Goal: Task Accomplishment & Management: Manage account settings

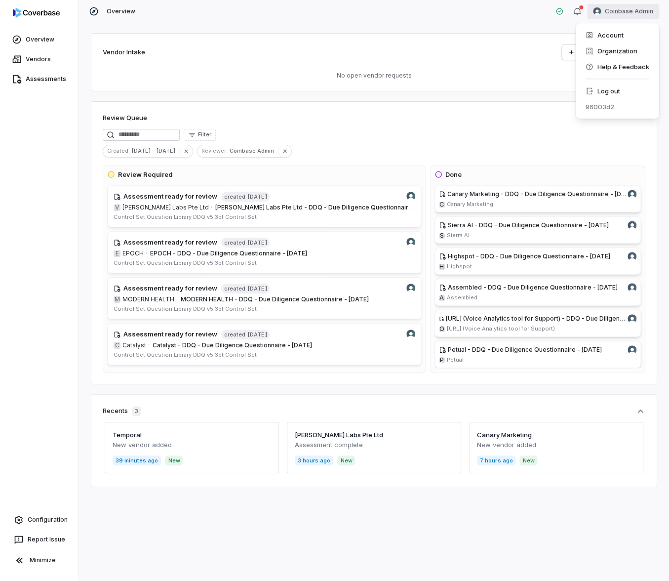
click at [620, 9] on html "Overview Vendors Assessments Configuration Report Issue Minimize Overview Coinb…" at bounding box center [334, 290] width 669 height 581
click at [622, 87] on div "Log out" at bounding box center [617, 91] width 76 height 16
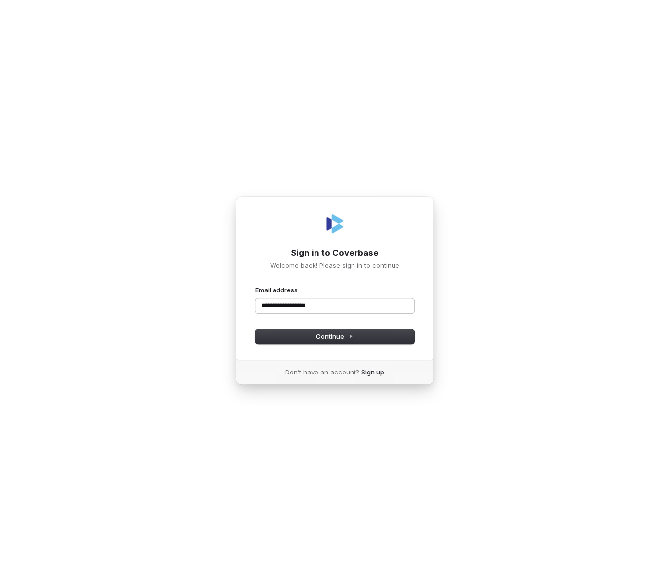
type input "**********"
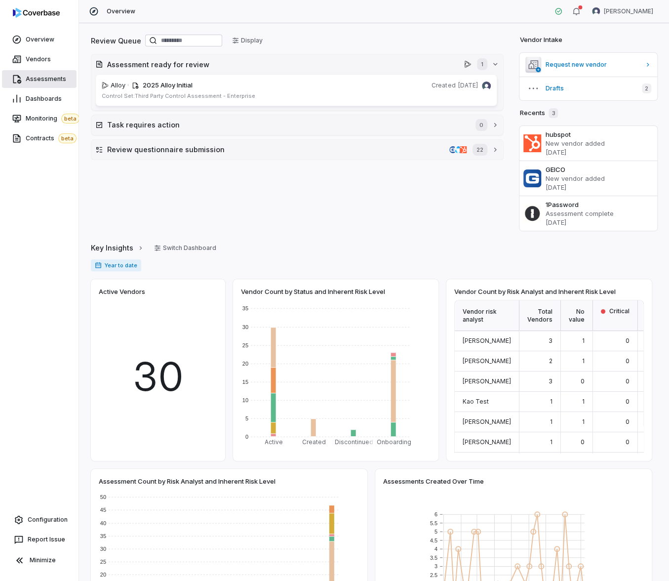
click at [51, 82] on link "Assessments" at bounding box center [39, 79] width 75 height 18
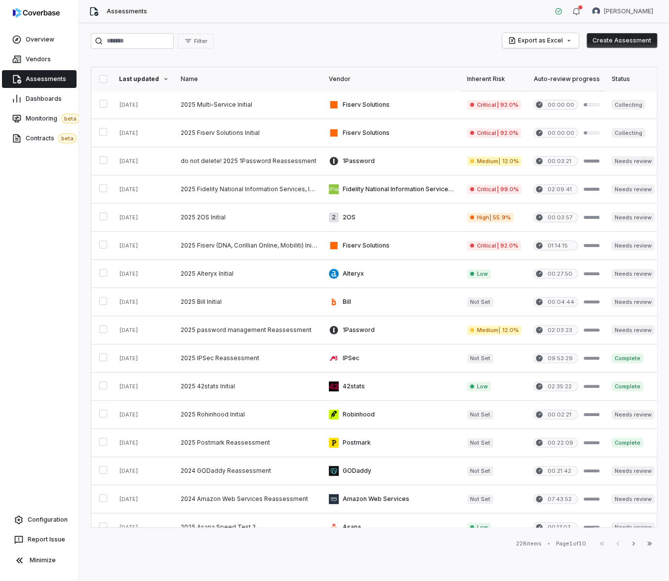
click at [614, 48] on div "Export as Excel Create Assessment" at bounding box center [579, 41] width 155 height 16
click at [609, 41] on button "Create Assessment" at bounding box center [622, 40] width 71 height 15
click at [634, 43] on button "Create Assessment" at bounding box center [622, 40] width 71 height 15
click at [624, 42] on button "Create Assessment" at bounding box center [622, 40] width 71 height 15
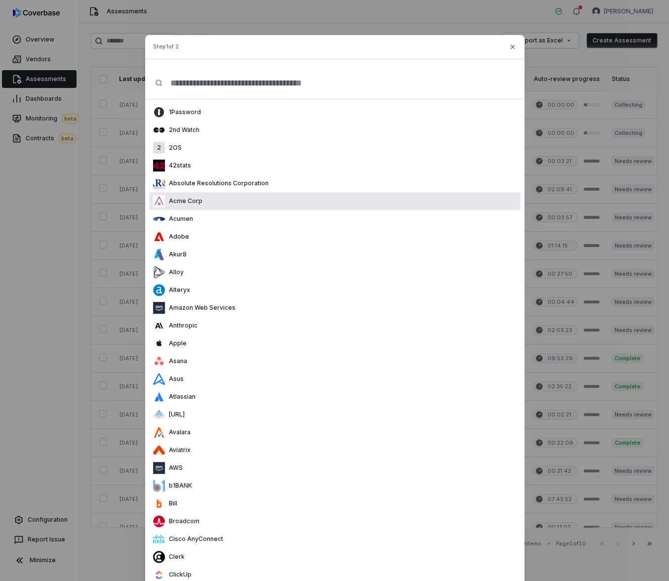
click at [294, 206] on div "Acme Corp" at bounding box center [334, 201] width 371 height 18
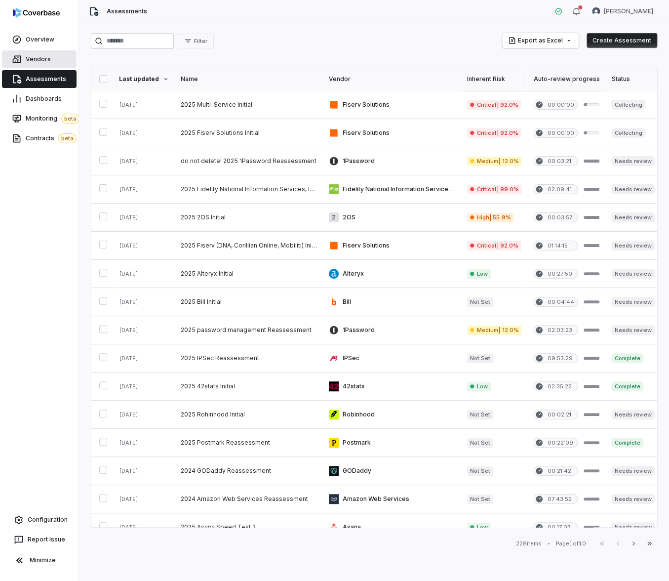
click at [34, 58] on span "Vendors" at bounding box center [38, 59] width 25 height 8
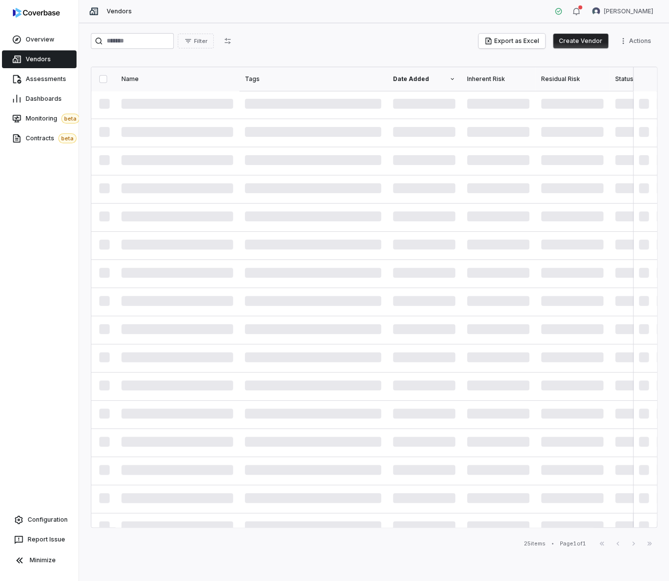
click at [595, 42] on button "Create Vendor" at bounding box center [580, 41] width 55 height 15
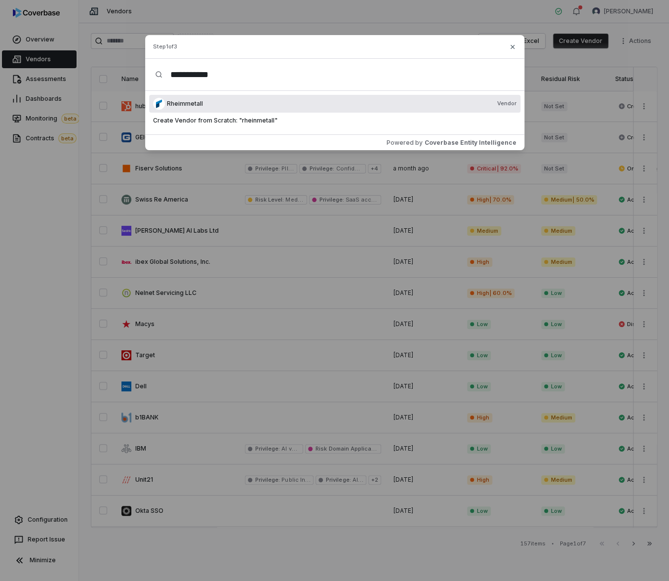
type input "**********"
click at [241, 102] on div "Rheimmetall Vendor" at bounding box center [342, 104] width 350 height 8
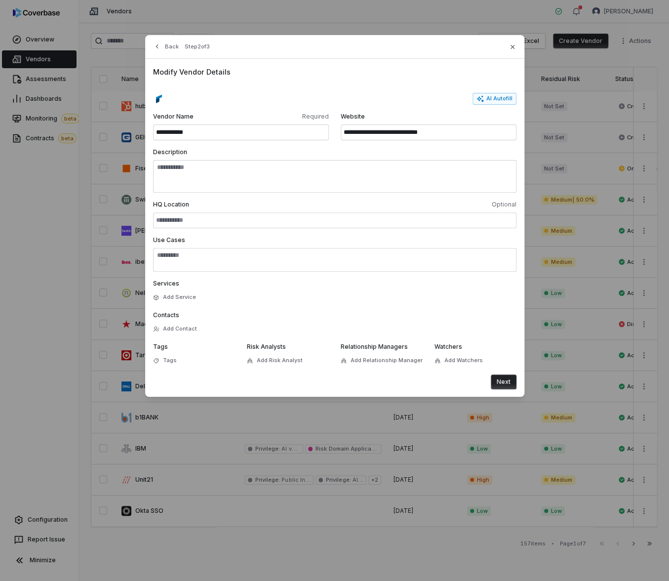
click at [503, 378] on button "Next" at bounding box center [504, 381] width 26 height 15
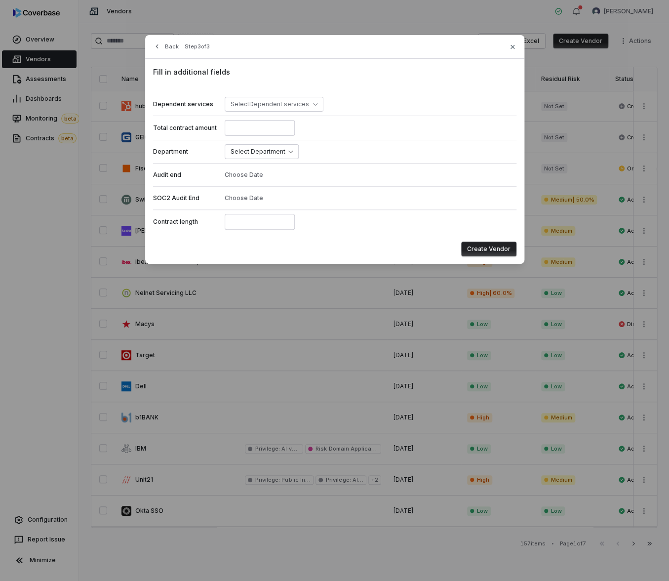
click at [491, 246] on button "Create Vendor" at bounding box center [488, 249] width 55 height 15
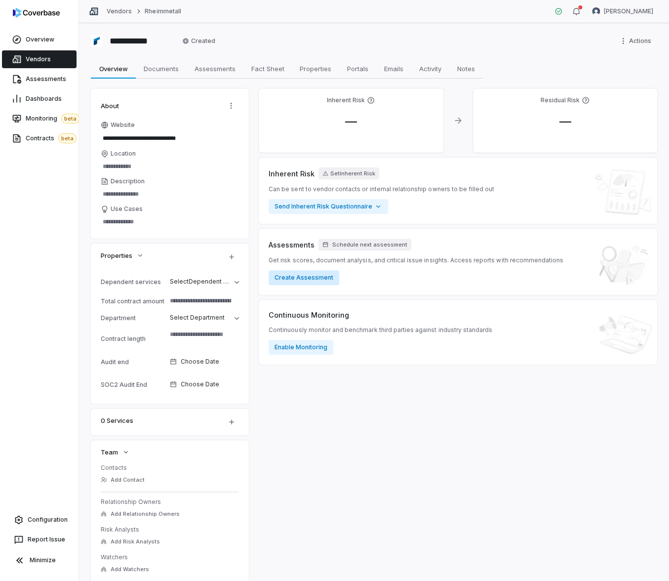
click at [305, 276] on button "Create Assessment" at bounding box center [304, 277] width 71 height 15
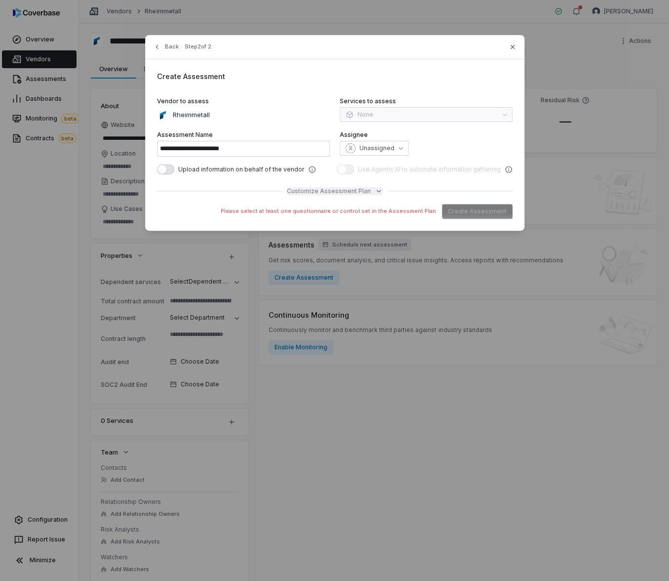
click at [355, 191] on span "Customize Assessment Plan" at bounding box center [329, 191] width 84 height 8
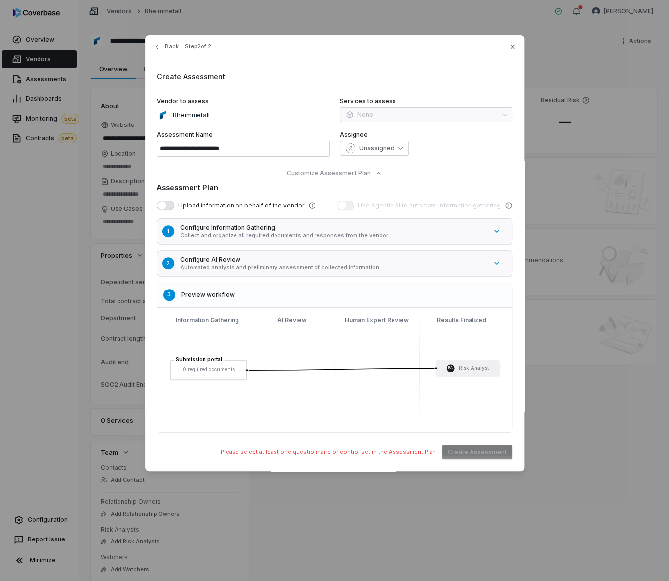
click at [251, 233] on p "Collect and organize all required documents and responses from the vendor" at bounding box center [333, 235] width 307 height 7
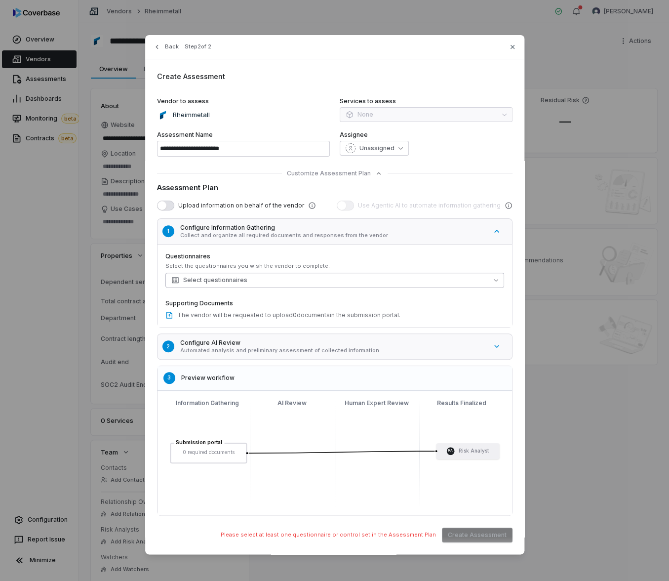
click at [233, 274] on button "Select questionnaires" at bounding box center [334, 280] width 339 height 15
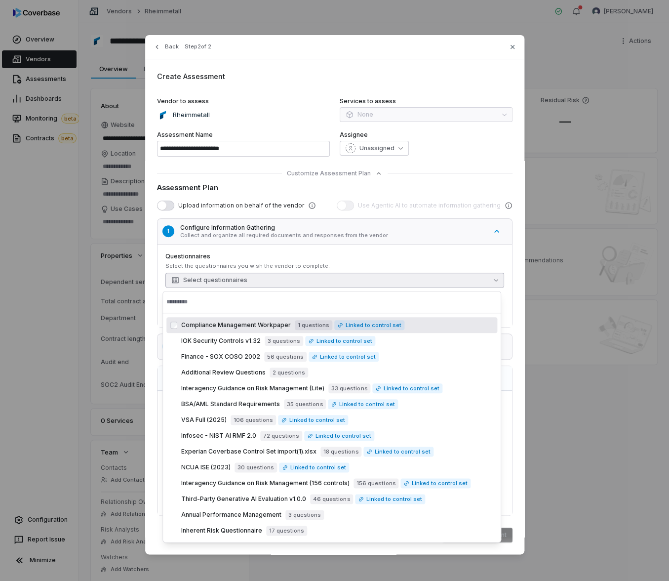
click at [233, 274] on button "Select questionnaires" at bounding box center [334, 280] width 339 height 15
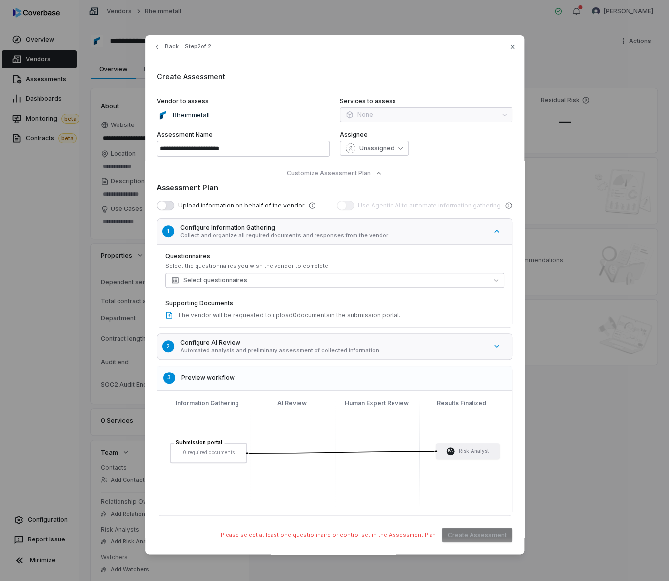
click at [228, 303] on label "Supporting Documents" at bounding box center [334, 303] width 339 height 8
click at [230, 332] on button "2 Configure AI Review Automated analysis and preliminary assessment of collecte…" at bounding box center [340, 346] width 370 height 31
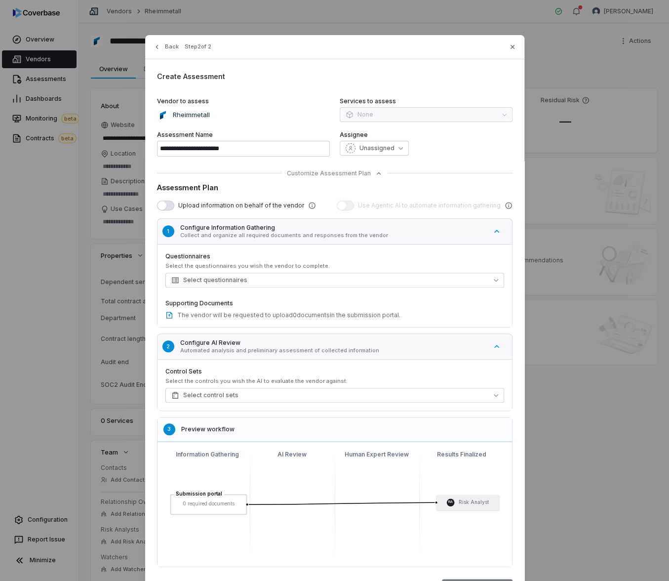
click at [238, 355] on button "2 Configure AI Review Automated analysis and preliminary assessment of collecte…" at bounding box center [340, 346] width 370 height 31
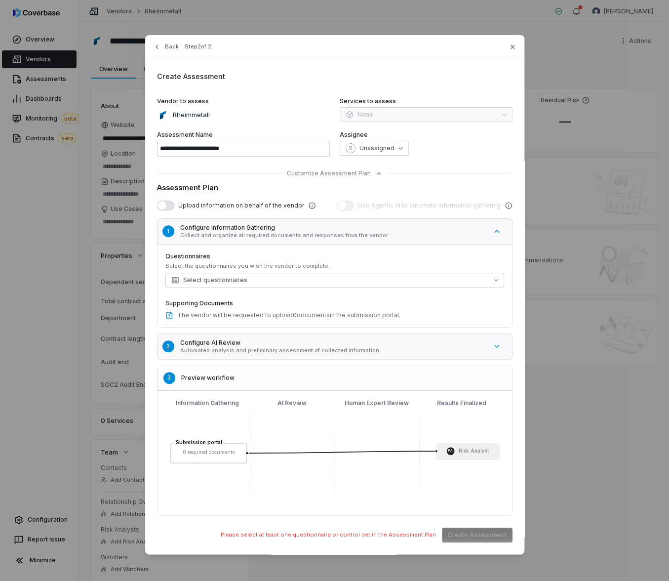
click at [238, 349] on p "Automated analysis and preliminary assessment of collected information" at bounding box center [333, 350] width 307 height 7
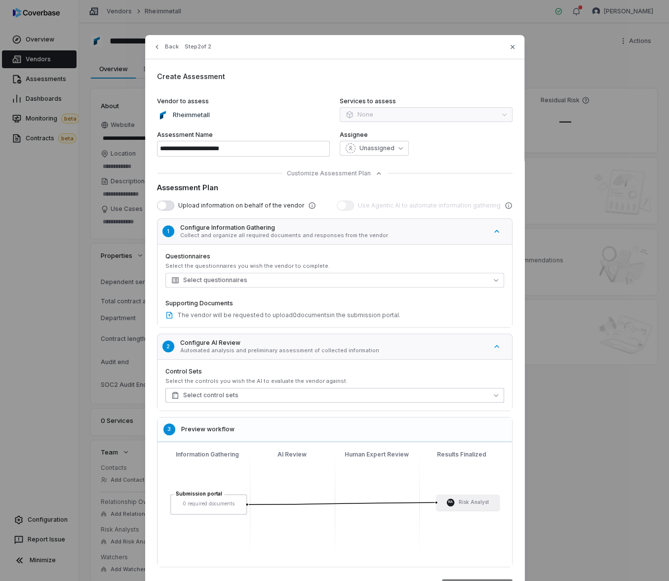
drag, startPoint x: 208, startPoint y: 409, endPoint x: 212, endPoint y: 402, distance: 8.8
click at [208, 409] on div "Control Sets Select the controls you wish the AI to evaluate the vendor against…" at bounding box center [335, 384] width 355 height 51
click at [211, 393] on span "Select control sets" at bounding box center [204, 395] width 67 height 8
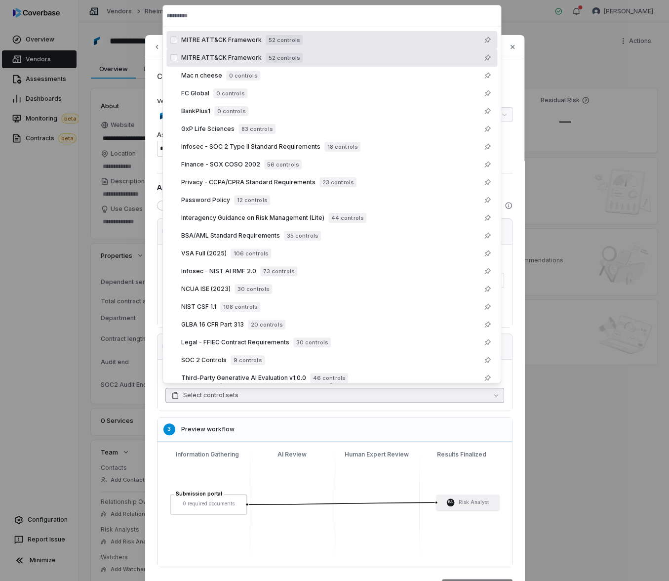
type textarea "*"
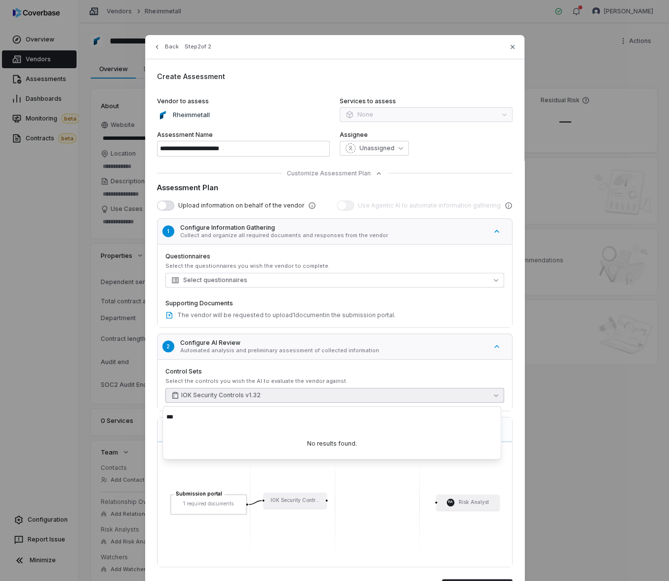
type input "***"
click at [455, 141] on div "Unassigned" at bounding box center [426, 148] width 173 height 15
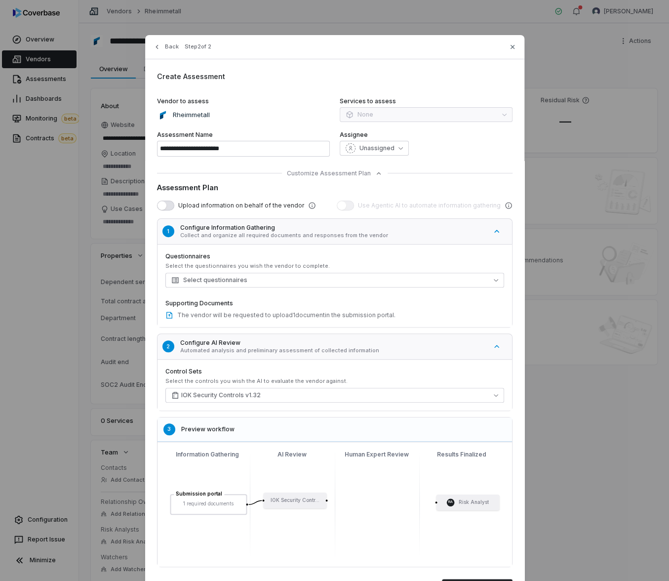
scroll to position [63, 0]
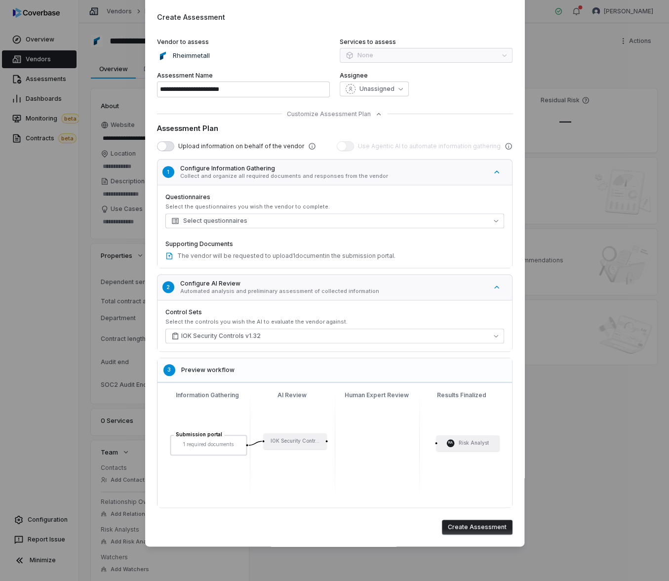
click at [469, 521] on button "Create Assessment" at bounding box center [477, 527] width 71 height 15
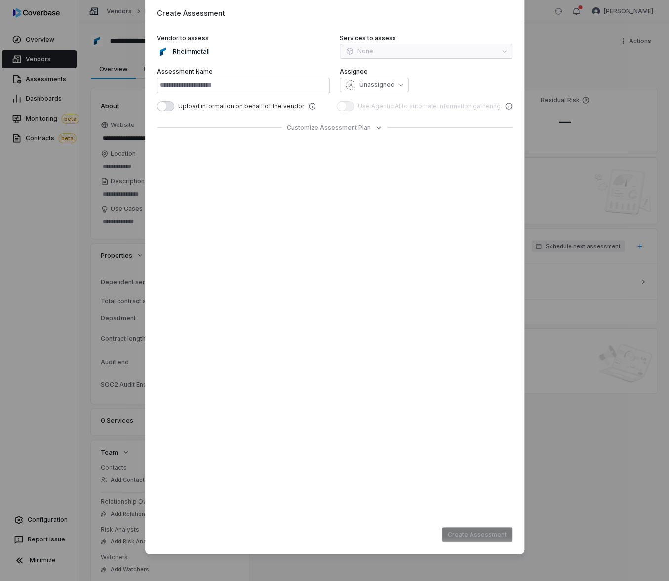
type input "**********"
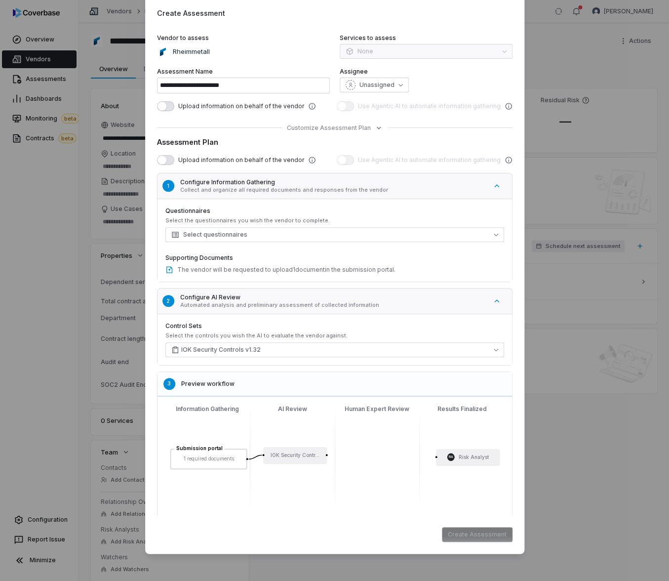
scroll to position [0, 0]
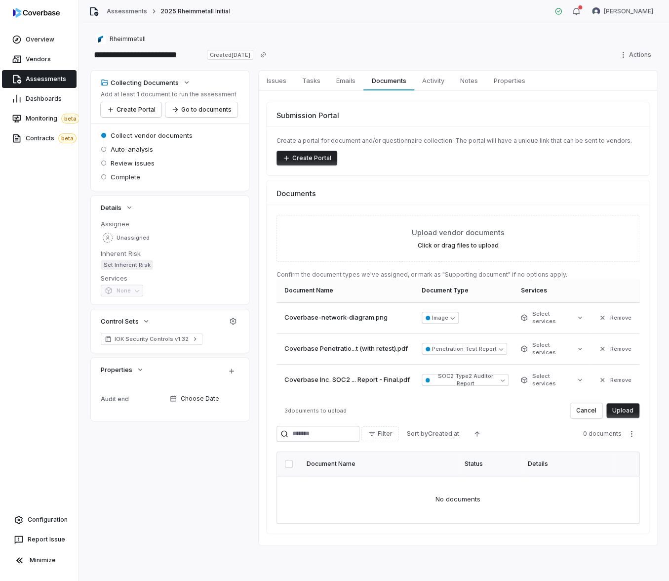
click at [628, 410] on button "Upload" at bounding box center [623, 410] width 33 height 15
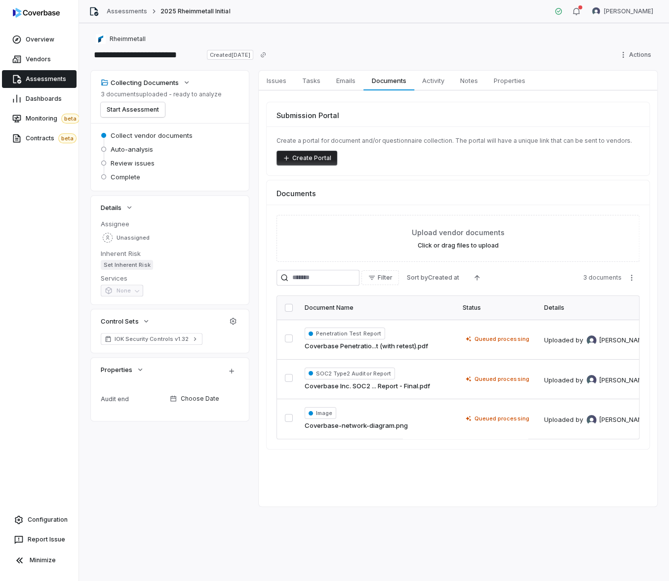
click at [317, 530] on div "**********" at bounding box center [374, 302] width 590 height 558
click at [312, 504] on div "Issues Issues Tasks Tasks Emails Emails Documents Documents Activity Activity N…" at bounding box center [458, 289] width 399 height 436
click at [464, 337] on span "Analyzing" at bounding box center [484, 339] width 42 height 10
click at [469, 533] on div "**********" at bounding box center [374, 302] width 590 height 558
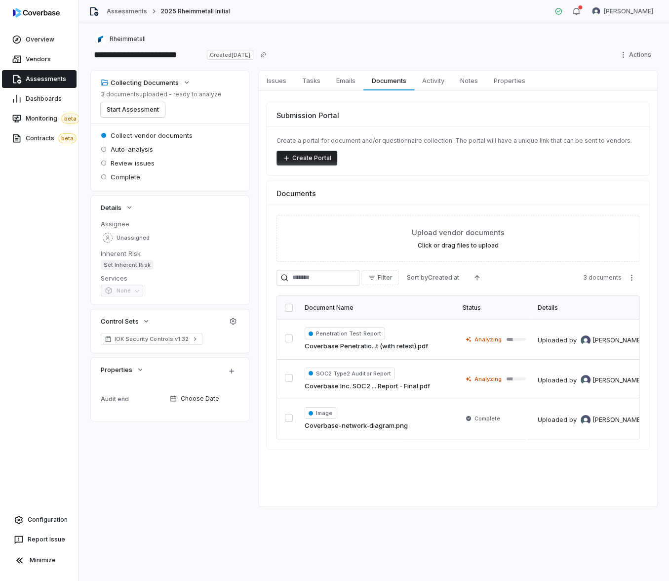
click at [449, 514] on div "**********" at bounding box center [374, 302] width 590 height 558
click at [146, 108] on button "Start Assessment" at bounding box center [133, 109] width 64 height 15
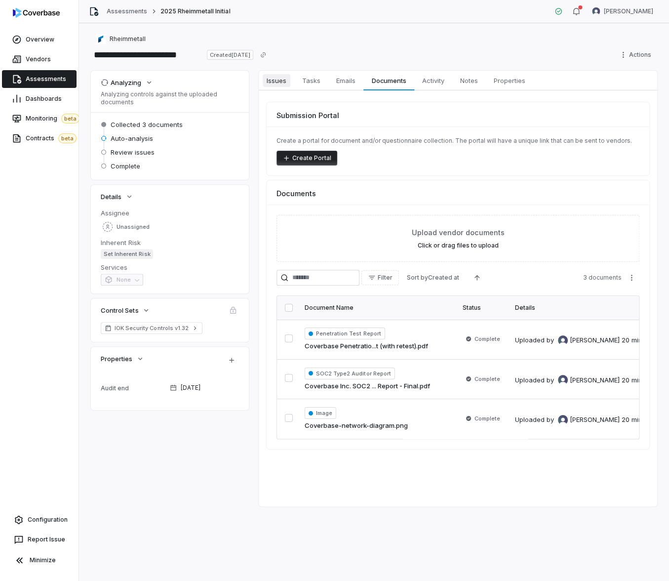
click at [269, 79] on span "Issues" at bounding box center [277, 80] width 28 height 13
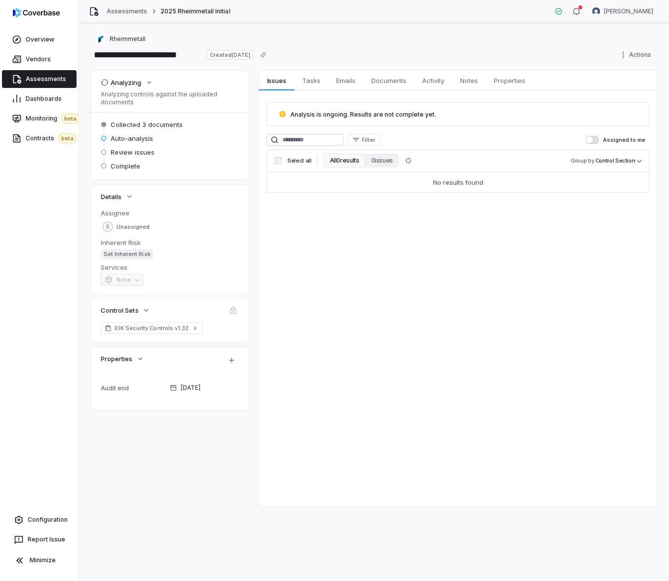
click at [357, 256] on div "Issues Issues Tasks Tasks Emails Emails Documents Documents Activity Activity N…" at bounding box center [458, 289] width 399 height 436
click at [341, 241] on div "Issues Issues Tasks Tasks Emails Emails Documents Documents Activity Activity N…" at bounding box center [458, 289] width 399 height 436
click at [378, 286] on div "Issues Issues Tasks Tasks Emails Emails Documents Documents Activity Activity N…" at bounding box center [458, 289] width 399 height 436
click at [403, 260] on div "Issues Issues Tasks Tasks Emails Emails Documents Documents Activity Activity N…" at bounding box center [458, 289] width 399 height 436
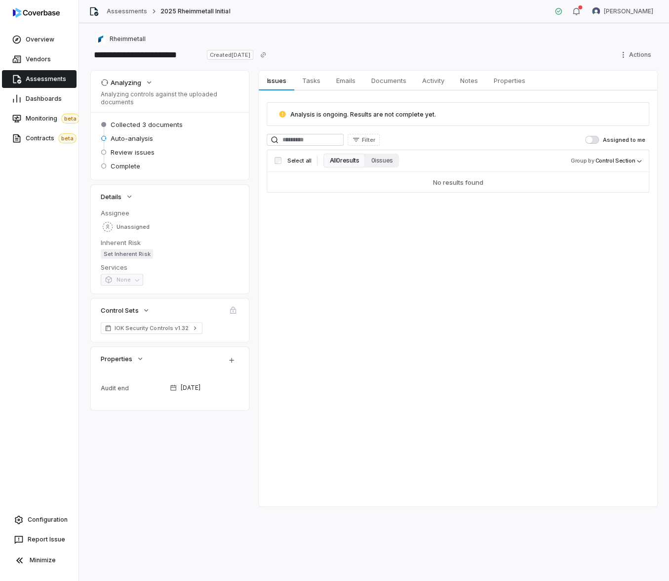
click at [357, 418] on div "Issues Issues Tasks Tasks Emails Emails Documents Documents Activity Activity N…" at bounding box center [458, 289] width 399 height 436
click at [278, 218] on div "Issues Issues Tasks Tasks Emails Emails Documents Documents Activity Activity N…" at bounding box center [458, 289] width 399 height 436
click at [359, 289] on div "Issues Issues Tasks Tasks Emails Emails Documents Documents Activity Activity N…" at bounding box center [458, 289] width 399 height 436
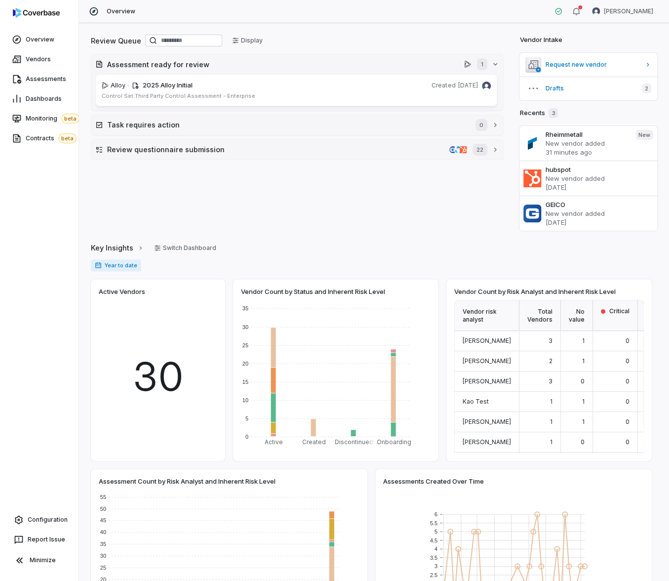
click at [628, 6] on html "Overview Vendors Assessments Dashboards Monitoring beta Contracts beta Configur…" at bounding box center [334, 290] width 669 height 581
click at [627, 91] on div "Log out" at bounding box center [617, 91] width 76 height 16
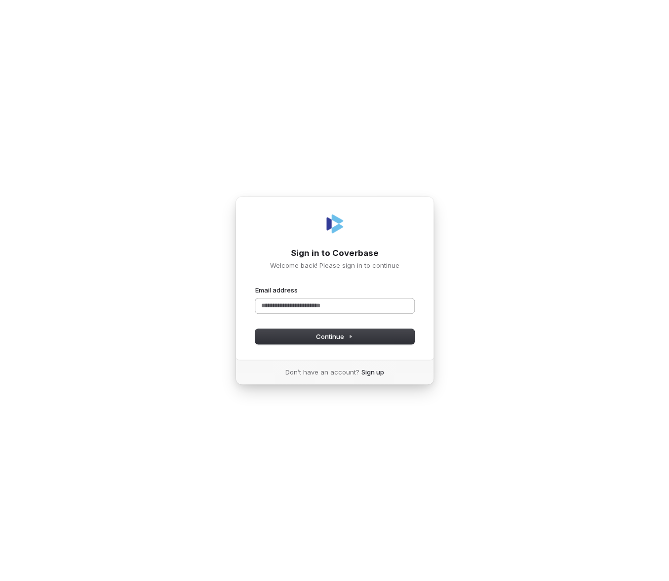
click at [283, 305] on input "Email address" at bounding box center [334, 305] width 159 height 15
click at [271, 304] on input "Email address" at bounding box center [334, 305] width 159 height 15
type input "*****"
type input "**********"
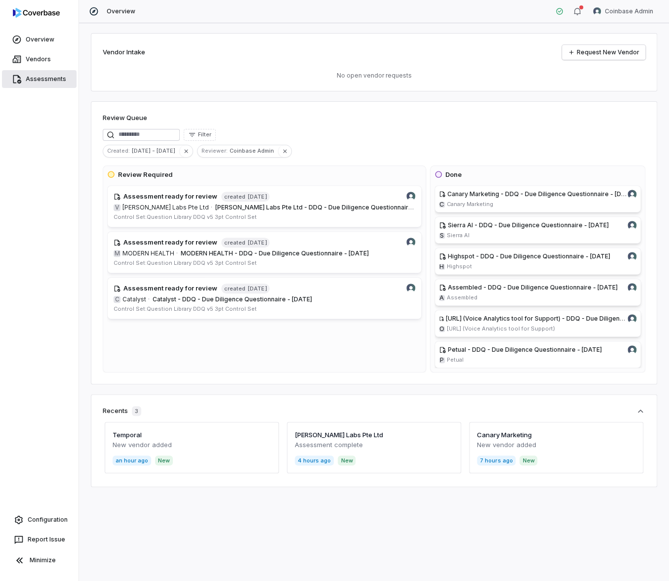
click at [37, 75] on span "Assessments" at bounding box center [46, 79] width 40 height 8
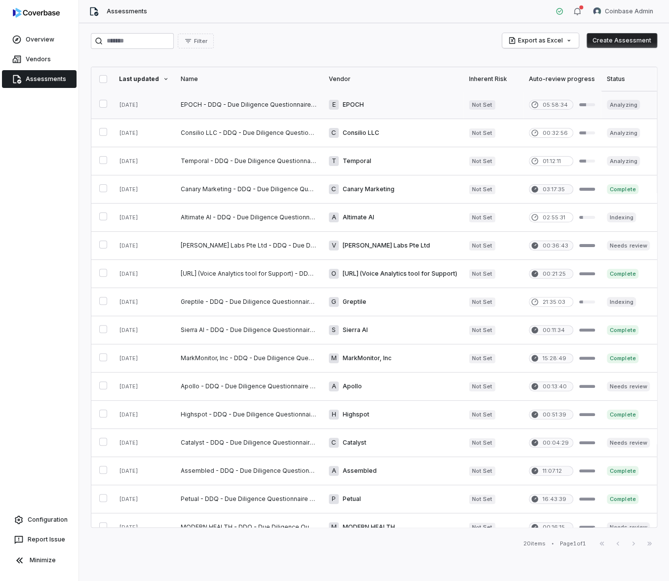
click at [241, 98] on link at bounding box center [249, 105] width 148 height 28
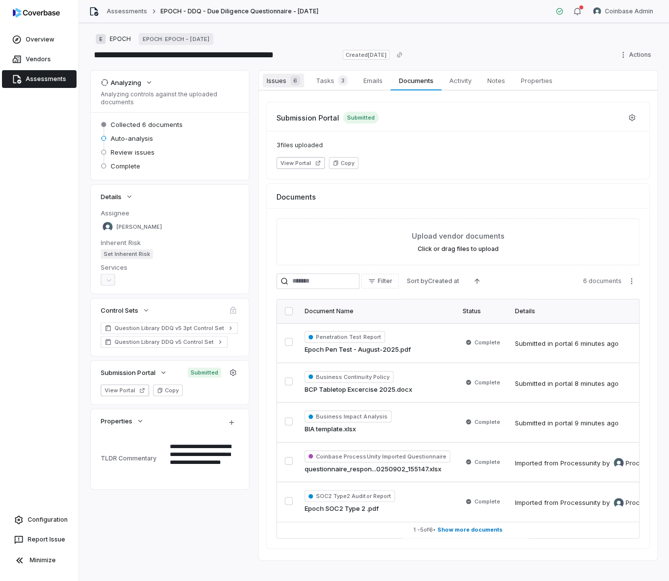
click at [285, 83] on span "Issues 6" at bounding box center [283, 81] width 41 height 14
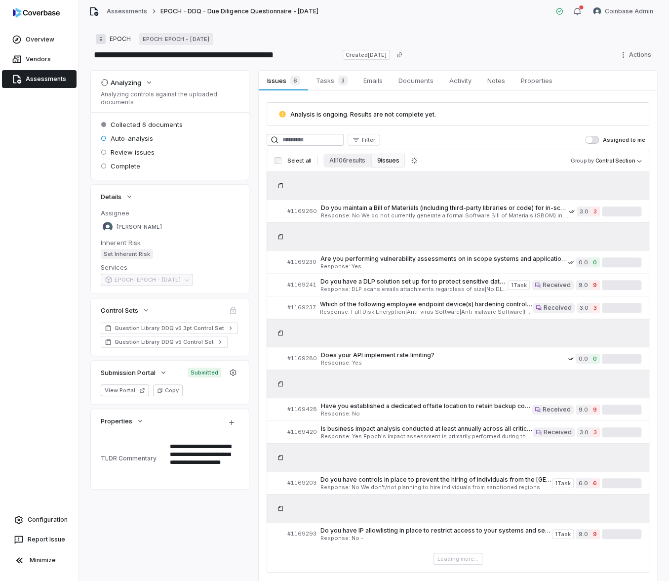
click at [27, 78] on span "Assessments" at bounding box center [46, 79] width 40 height 8
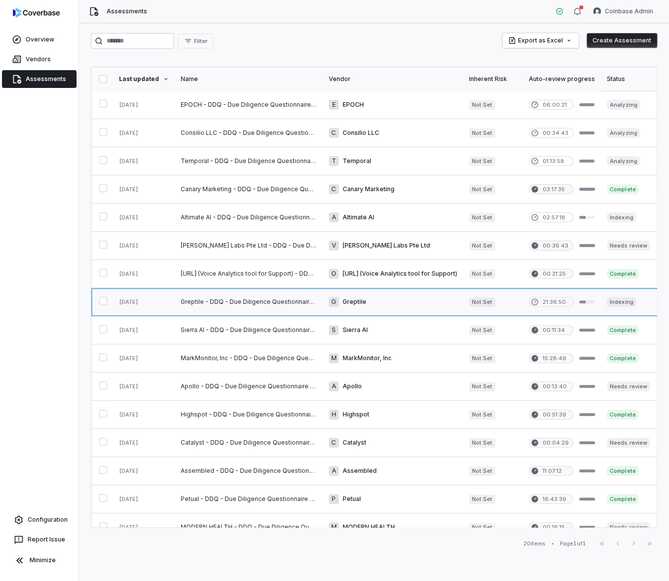
click at [229, 303] on link at bounding box center [249, 302] width 148 height 28
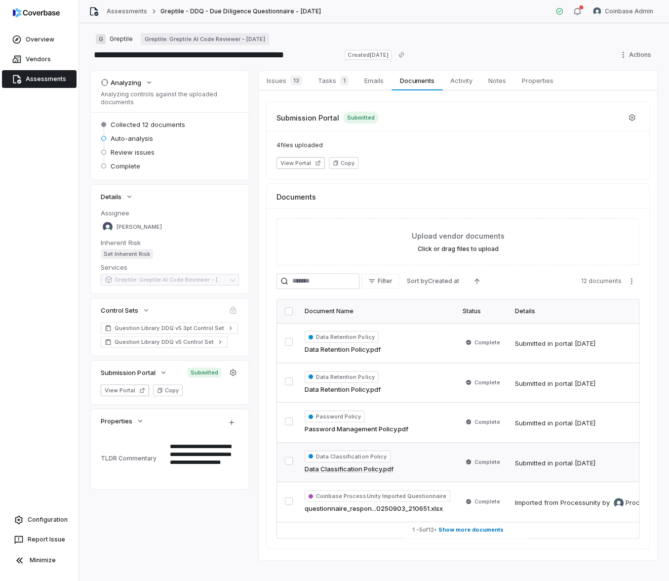
click at [452, 458] on td "Data Classification Policy Data Classification Policy.pdf" at bounding box center [378, 462] width 158 height 40
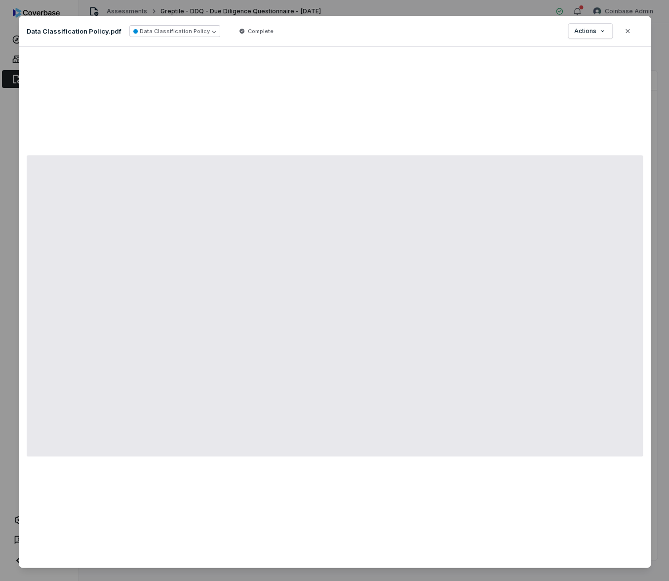
type textarea "*"
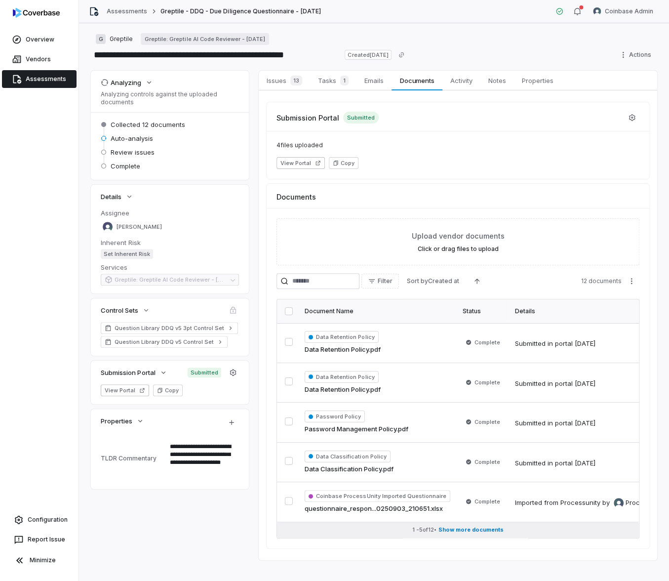
click at [467, 531] on span "Show more documents" at bounding box center [471, 529] width 65 height 7
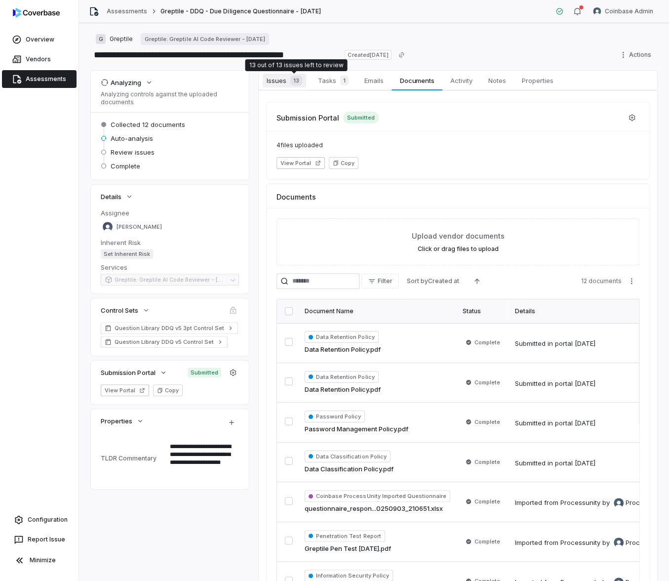
click at [290, 80] on span "13" at bounding box center [296, 81] width 12 height 10
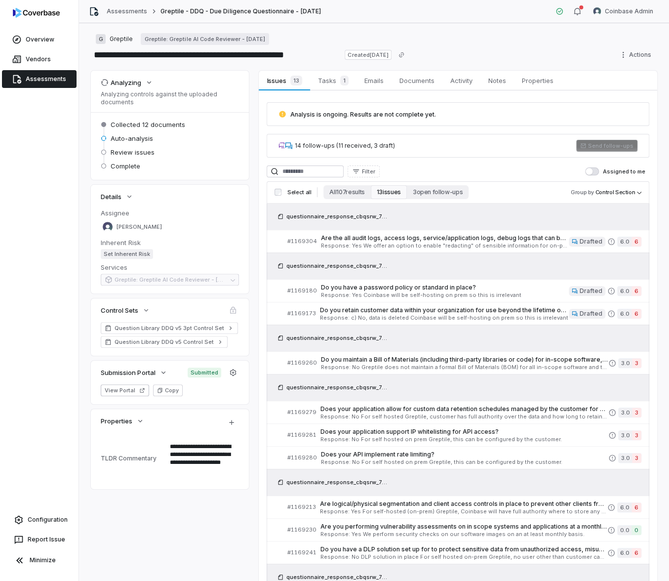
click at [260, 421] on div "Analysis is ongoing. Results are not complete yet. 14 follow-ups (11 received, …" at bounding box center [458, 393] width 399 height 607
click at [181, 157] on div "Complete Finalize the assessment and submit a recommendation" at bounding box center [253, 158] width 161 height 21
click at [138, 136] on span "Auto-analysis" at bounding box center [132, 138] width 42 height 9
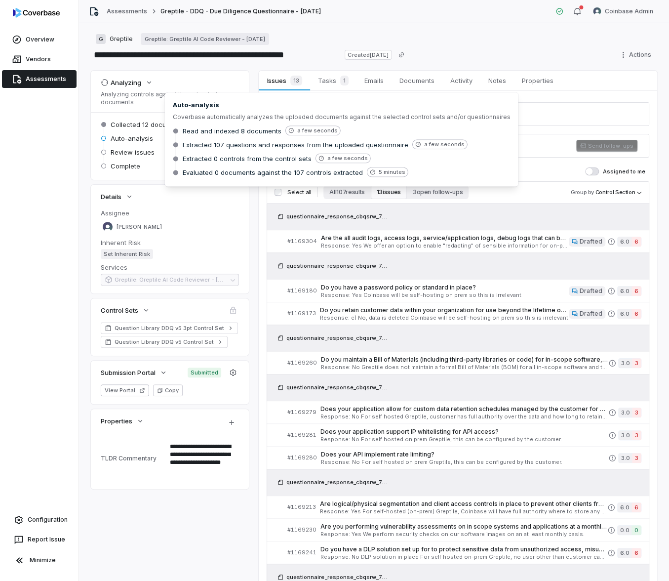
click at [143, 149] on span "Review issues" at bounding box center [133, 152] width 44 height 9
click at [151, 140] on span "Auto-analysis" at bounding box center [132, 138] width 42 height 9
click at [127, 137] on span "Auto-analysis" at bounding box center [132, 138] width 42 height 9
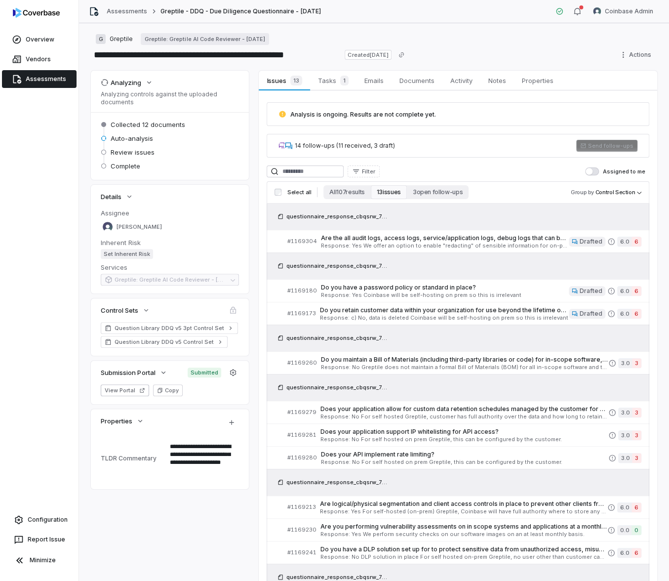
type textarea "*"
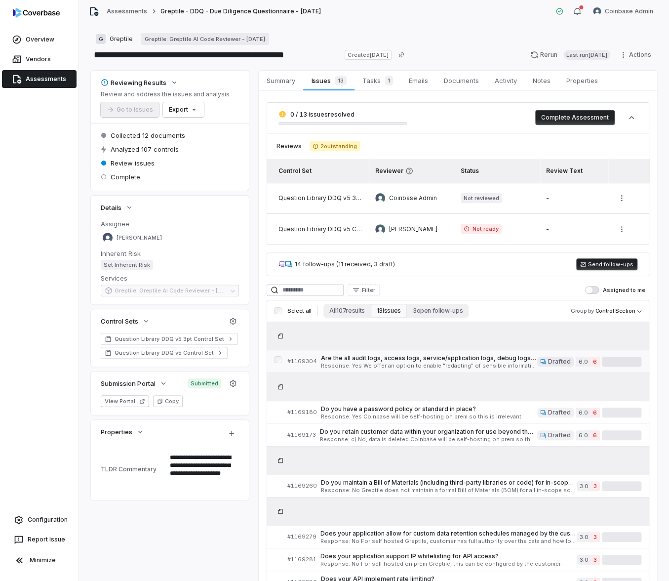
scroll to position [130, 0]
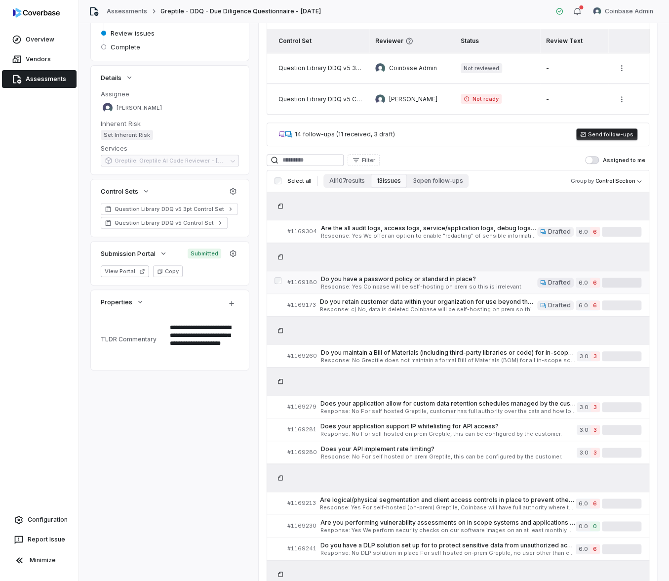
click at [419, 284] on span "Response: Yes Coinbase will be self-hosting on prem so this is irrelevant" at bounding box center [429, 286] width 216 height 5
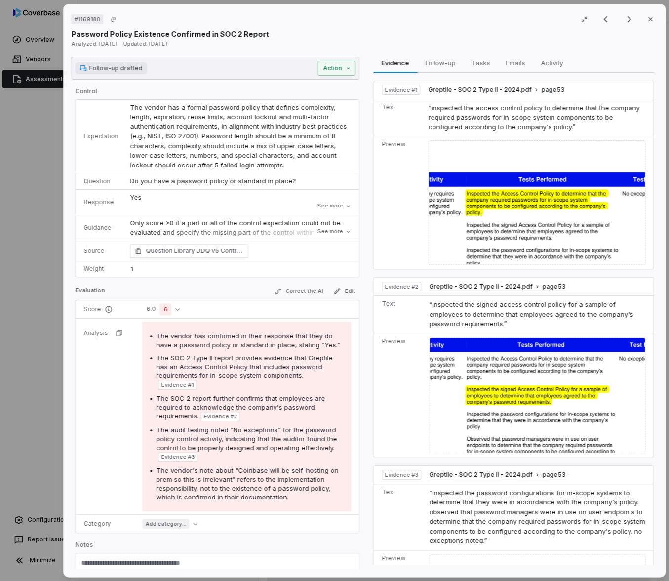
click at [48, 416] on div "# 1169180 Result 2 of 13 Close Password Policy Existence Confirmed in SOC 2 Rep…" at bounding box center [334, 290] width 669 height 581
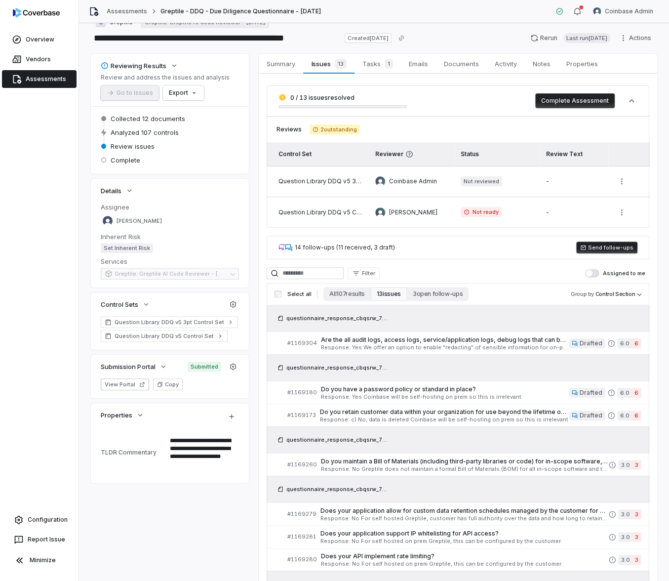
scroll to position [27, 0]
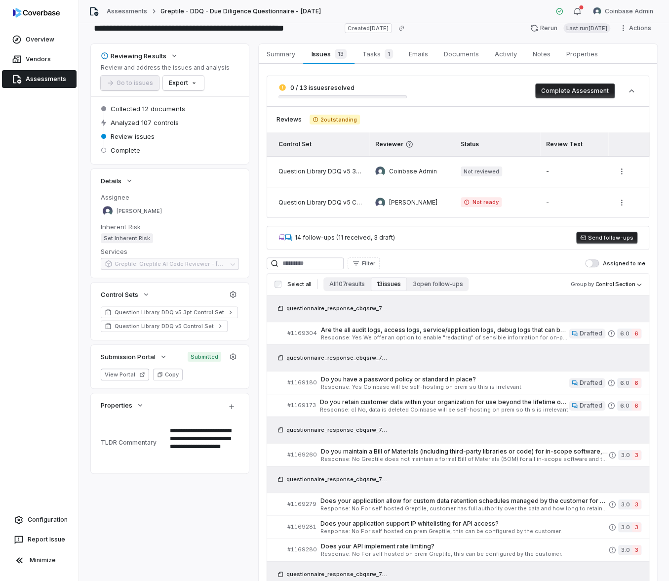
click at [487, 268] on div "Filter Assigned to me" at bounding box center [458, 263] width 383 height 12
type textarea "*"
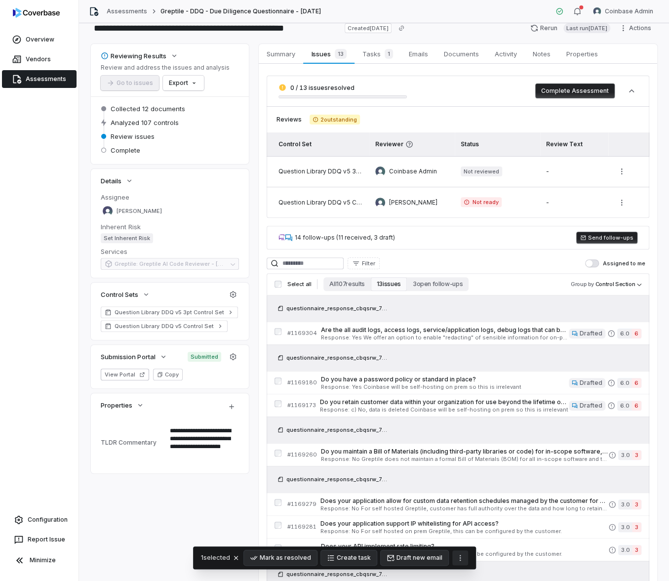
click at [459, 558] on icon "More actions" at bounding box center [460, 558] width 8 height 8
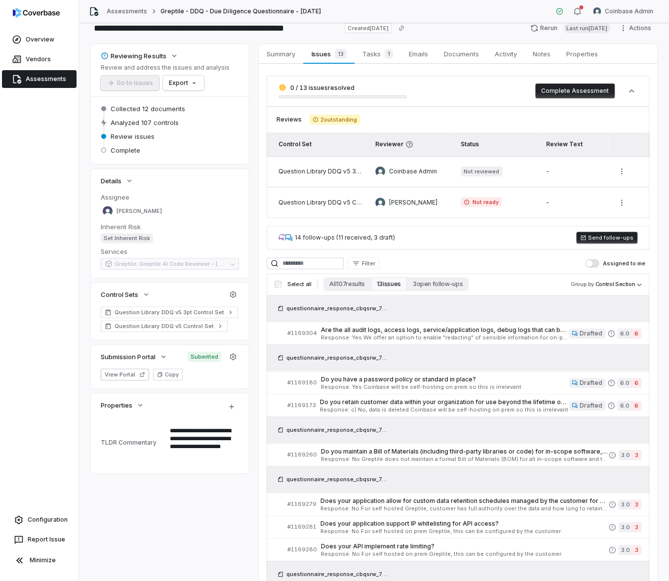
click at [57, 104] on div "Overview Vendors Assessments Configuration Report Issue Minimize" at bounding box center [39, 290] width 79 height 581
click at [54, 81] on span "Assessments" at bounding box center [46, 79] width 40 height 8
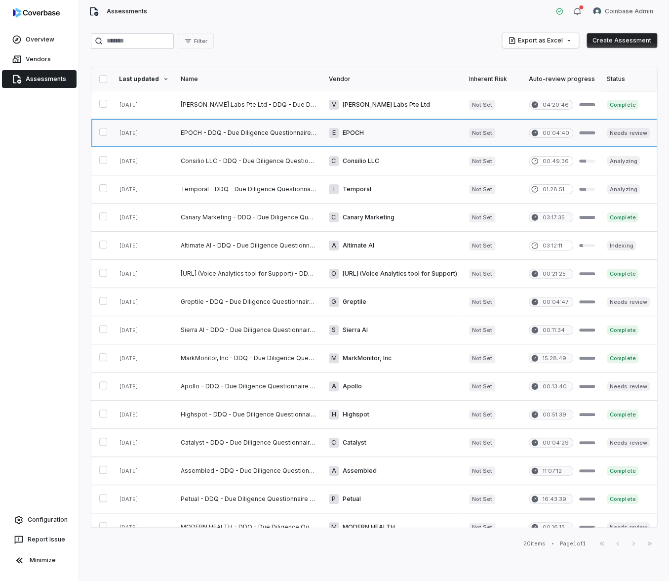
click at [289, 137] on link at bounding box center [249, 133] width 148 height 28
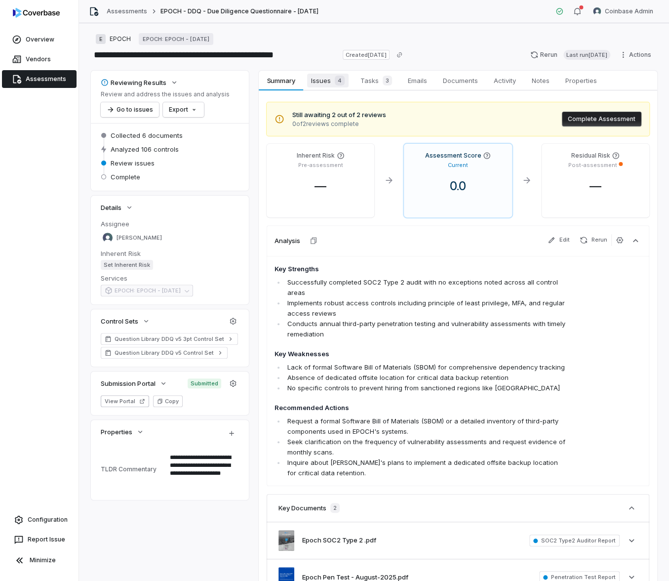
click at [331, 82] on div "4" at bounding box center [338, 81] width 14 height 10
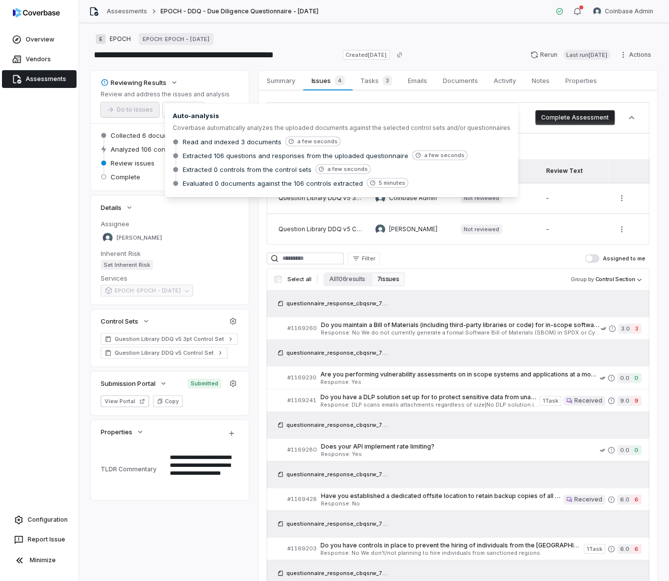
click at [231, 143] on span "Read and indexed 3 documents" at bounding box center [232, 141] width 99 height 9
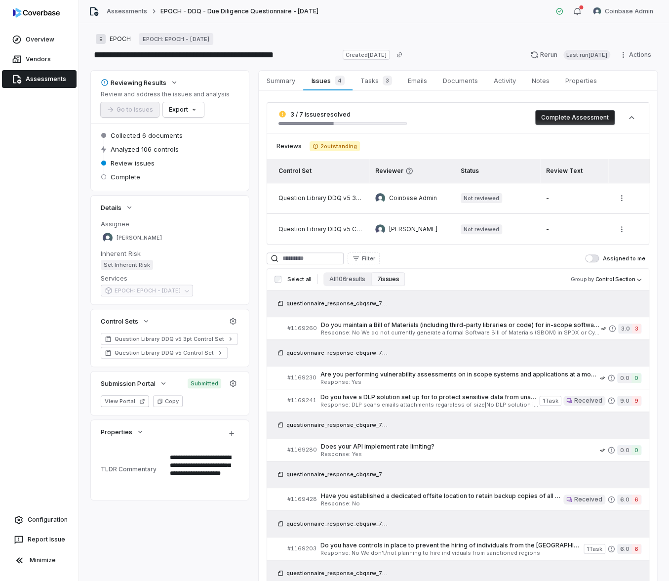
type textarea "*"
